Goal: Find contact information: Find contact information

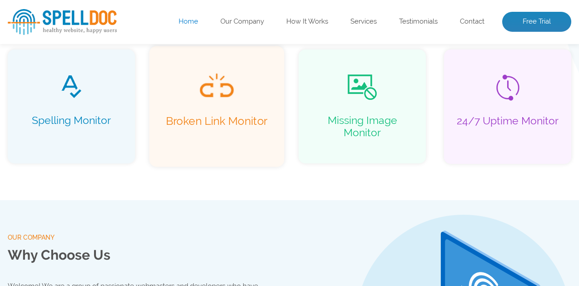
scroll to position [790, 0]
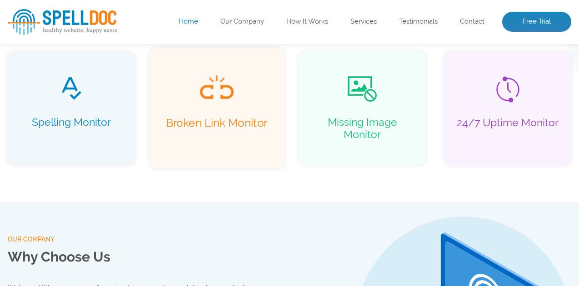
click at [211, 89] on img at bounding box center [216, 87] width 35 height 25
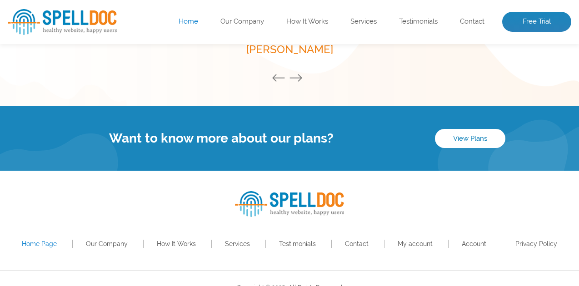
scroll to position [1377, 0]
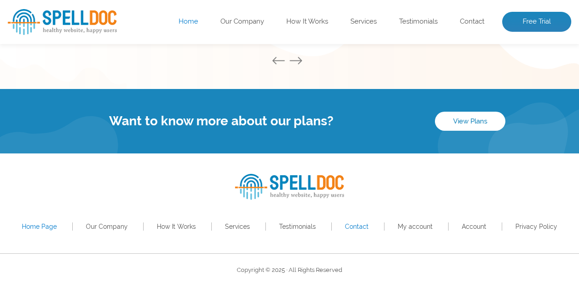
click at [366, 229] on link "Contact" at bounding box center [357, 226] width 24 height 7
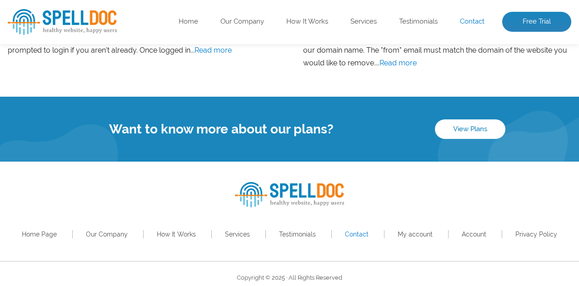
scroll to position [857, 0]
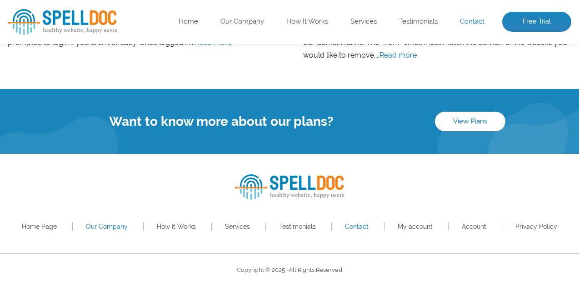
click at [119, 226] on link "Our Company" at bounding box center [107, 226] width 42 height 7
click at [300, 188] on img at bounding box center [289, 187] width 109 height 26
